Goal: Task Accomplishment & Management: Manage account settings

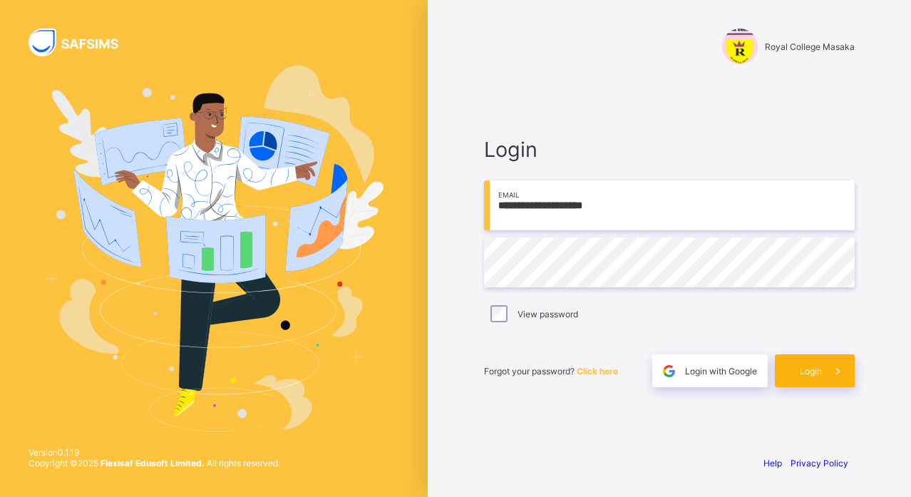
click at [804, 371] on span "Login" at bounding box center [810, 371] width 22 height 11
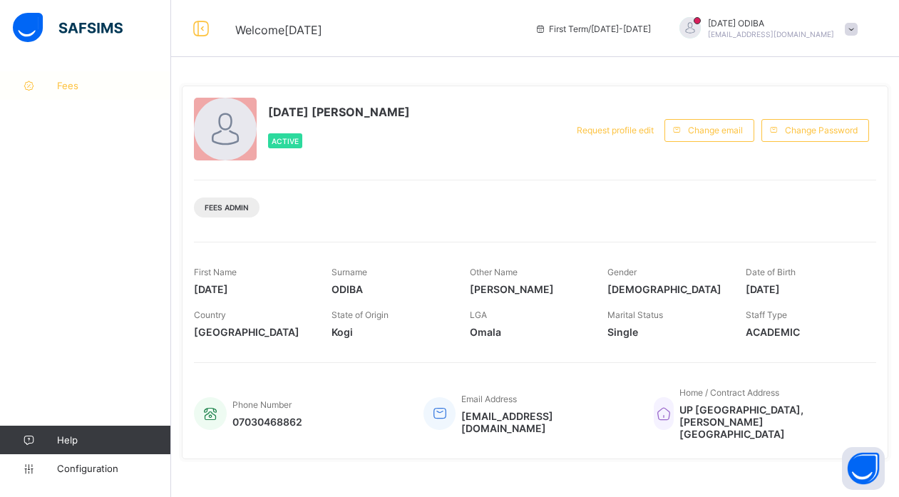
click at [70, 86] on span "Fees" at bounding box center [114, 85] width 114 height 11
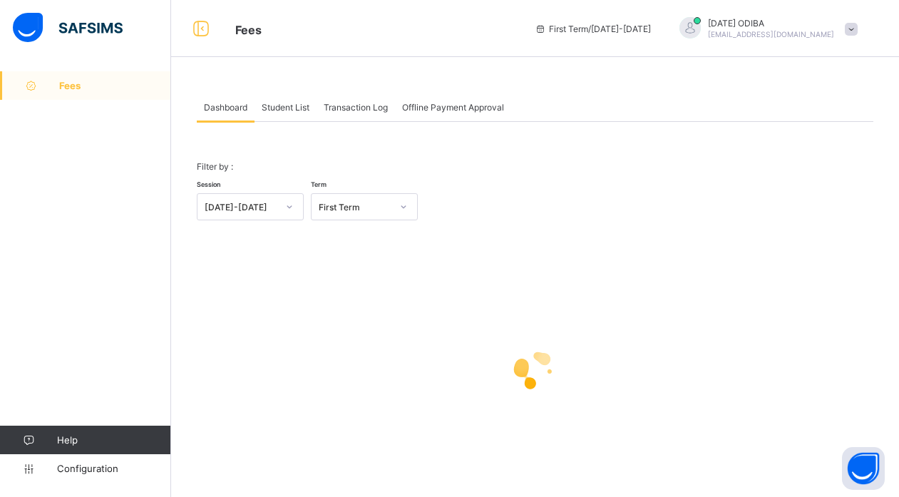
drag, startPoint x: 289, startPoint y: 104, endPoint x: 416, endPoint y: 127, distance: 129.6
click at [289, 104] on span "Student List" at bounding box center [286, 107] width 48 height 11
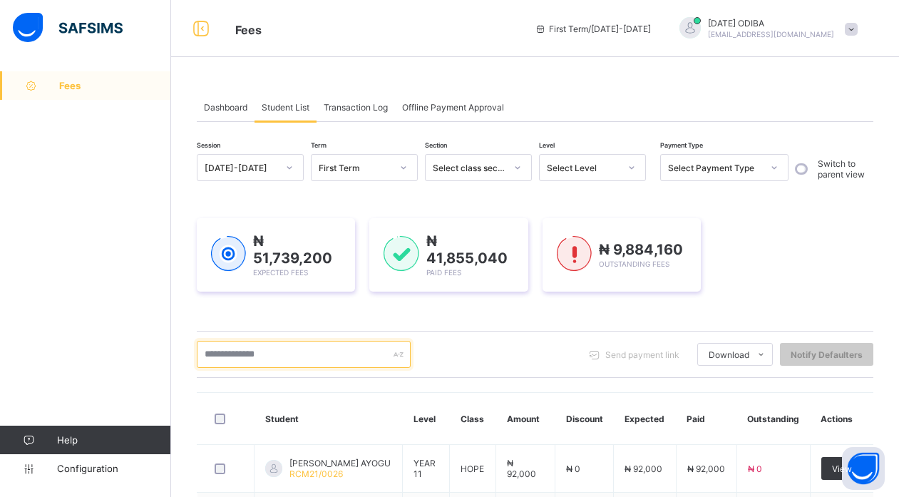
click at [285, 342] on input "text" at bounding box center [304, 354] width 214 height 27
click at [285, 358] on input "text" at bounding box center [304, 354] width 214 height 27
click at [254, 357] on input "text" at bounding box center [304, 354] width 214 height 27
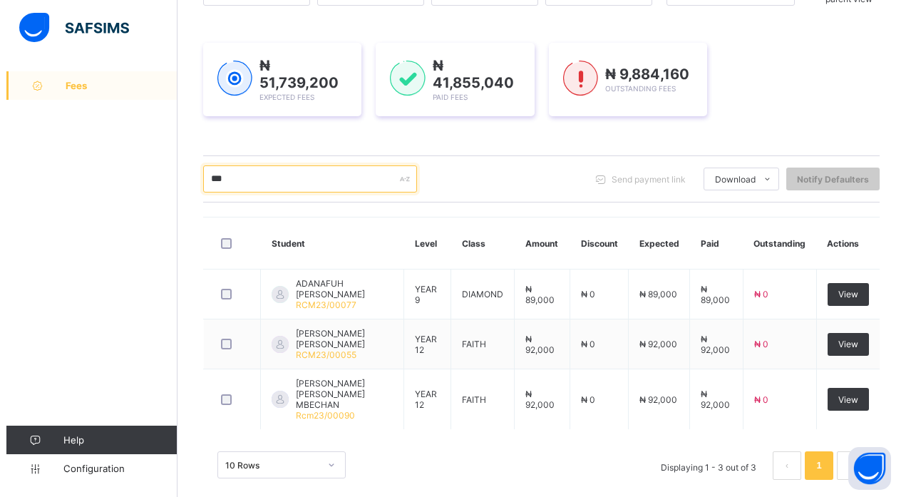
scroll to position [177, 0]
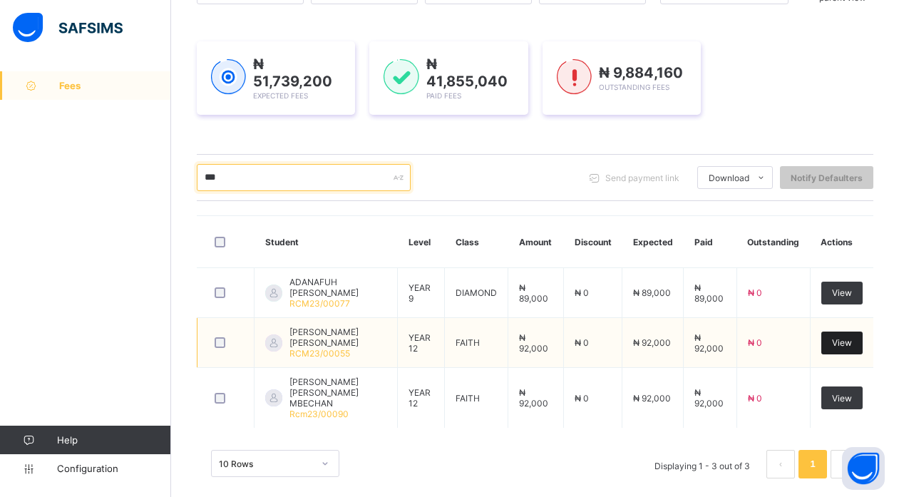
type input "***"
click at [851, 341] on span "View" at bounding box center [842, 342] width 20 height 11
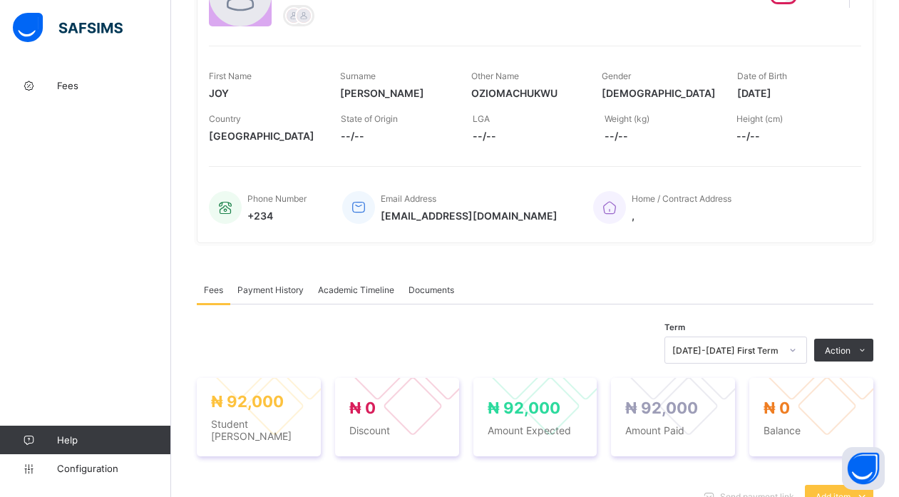
click at [283, 289] on span "Payment History" at bounding box center [270, 289] width 66 height 11
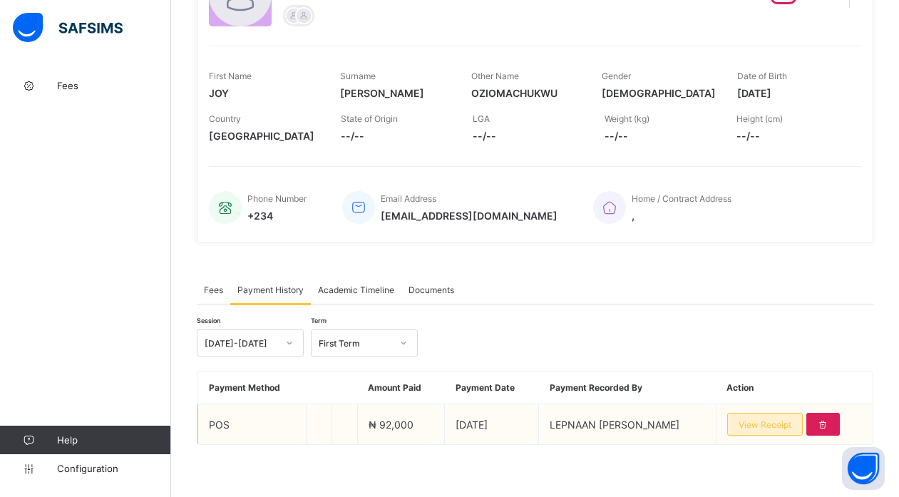
click at [762, 428] on span "View Receipt" at bounding box center [764, 424] width 53 height 11
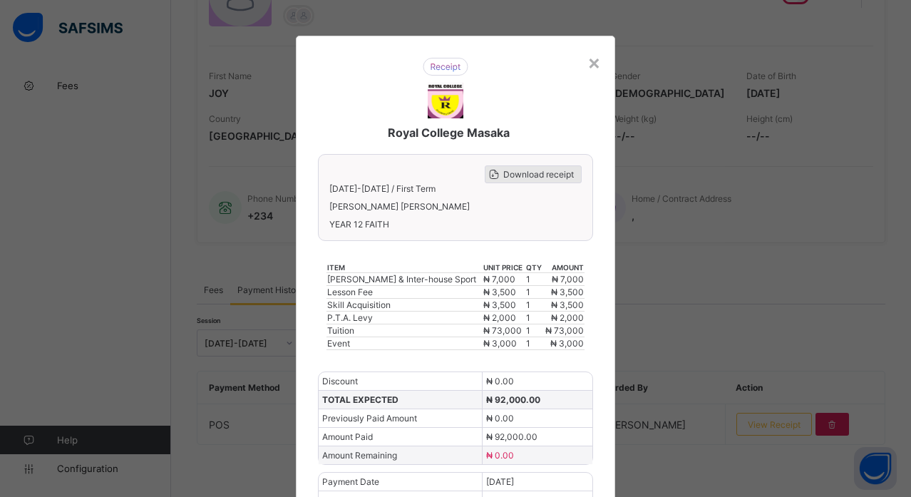
click at [517, 175] on span "Download receipt" at bounding box center [538, 174] width 71 height 11
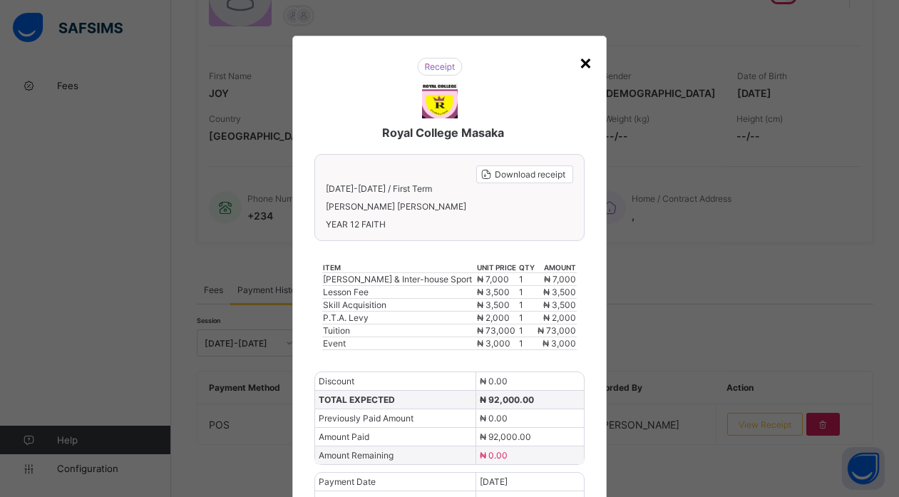
click at [584, 64] on div "×" at bounding box center [586, 62] width 14 height 24
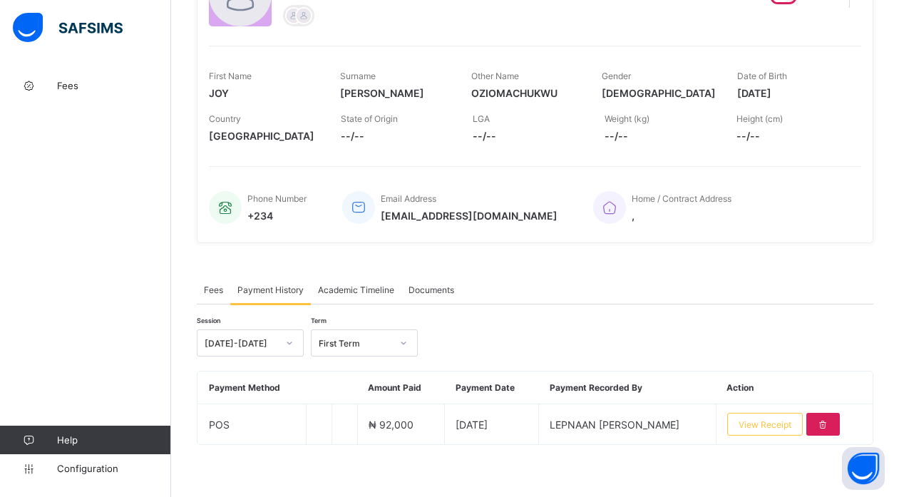
click at [208, 291] on span "Fees" at bounding box center [213, 289] width 19 height 11
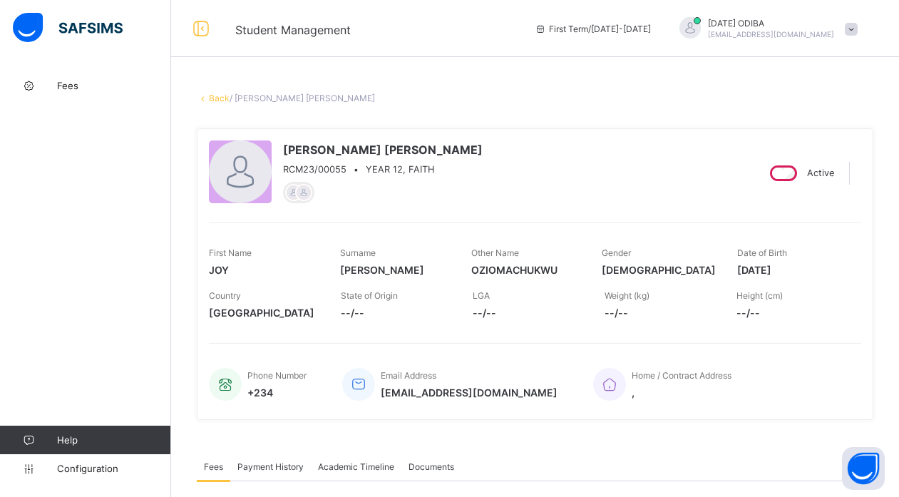
click at [213, 98] on link "Back" at bounding box center [219, 98] width 21 height 11
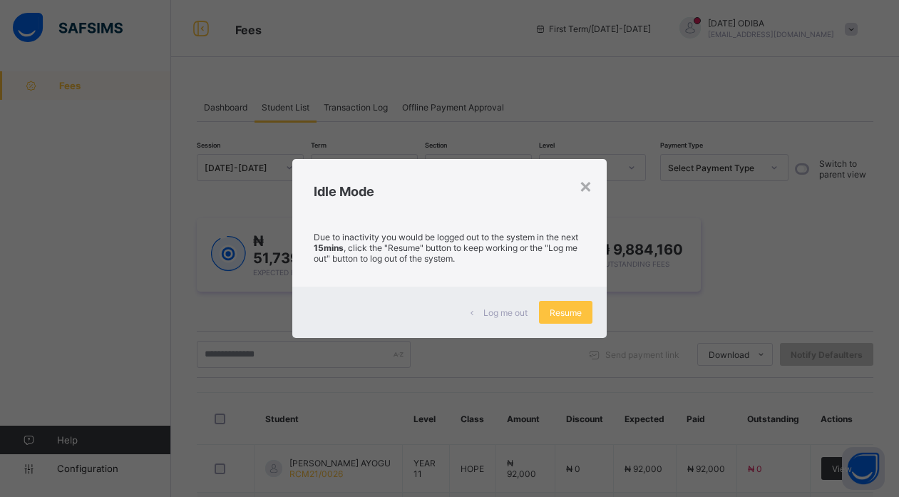
click at [586, 181] on div "×" at bounding box center [586, 185] width 14 height 24
